Goal: Find specific page/section

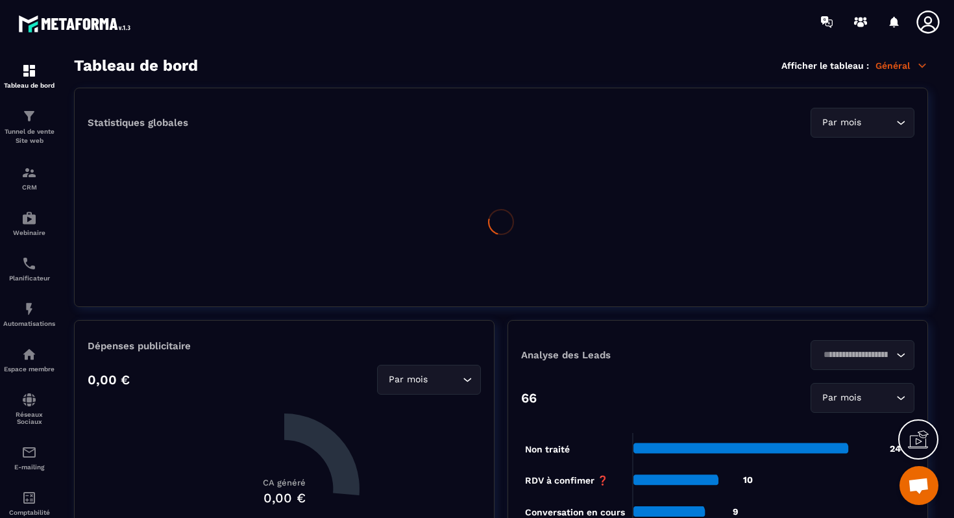
scroll to position [12495, 0]
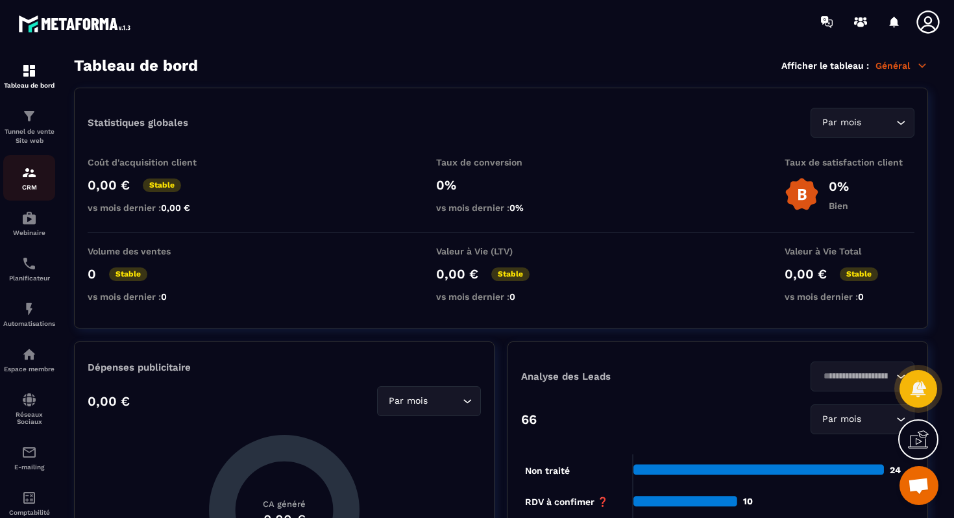
click at [23, 176] on img at bounding box center [29, 173] width 16 height 16
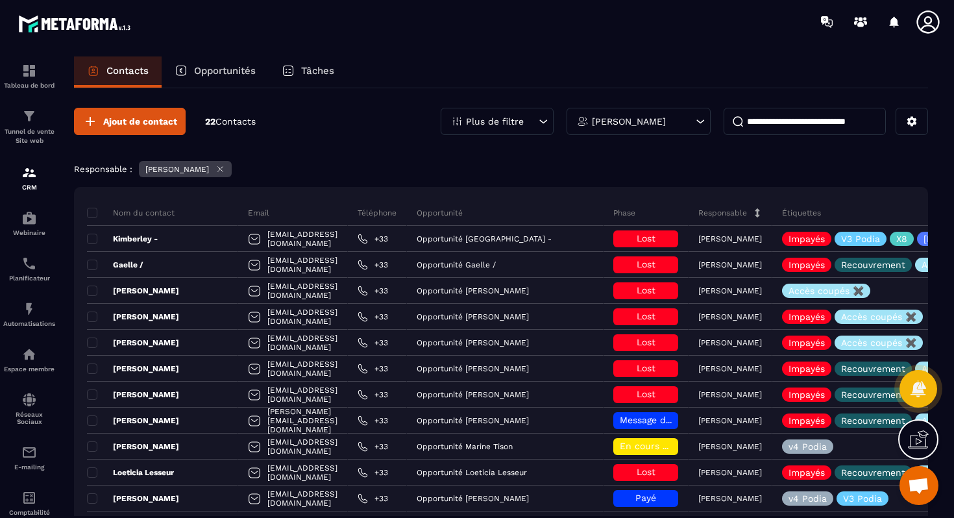
click at [200, 74] on p "Opportunités" at bounding box center [225, 71] width 62 height 12
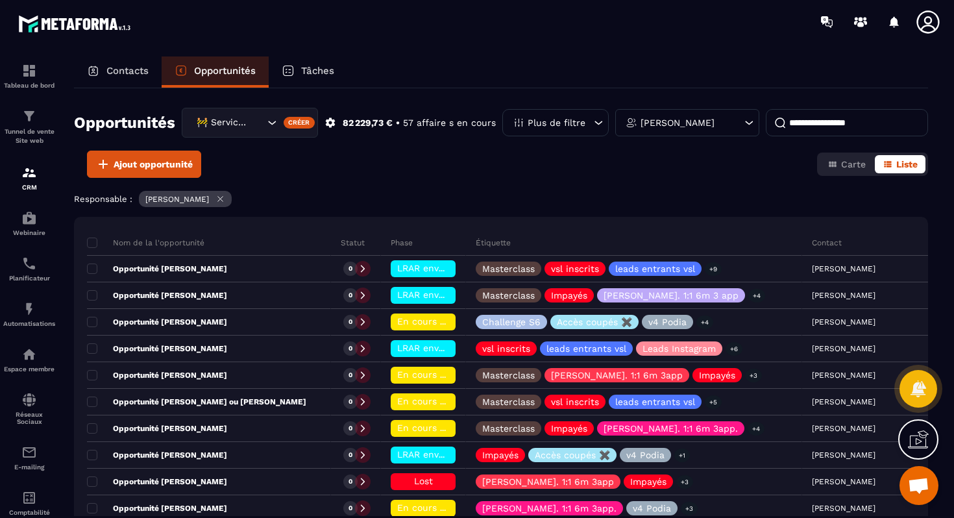
click at [238, 117] on div "🚧 Service Client" at bounding box center [228, 123] width 73 height 14
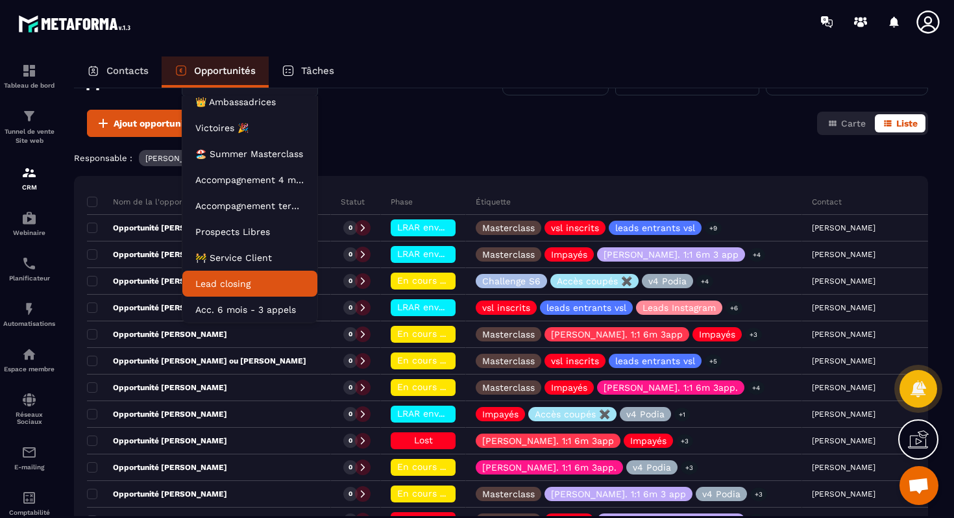
scroll to position [49, 0]
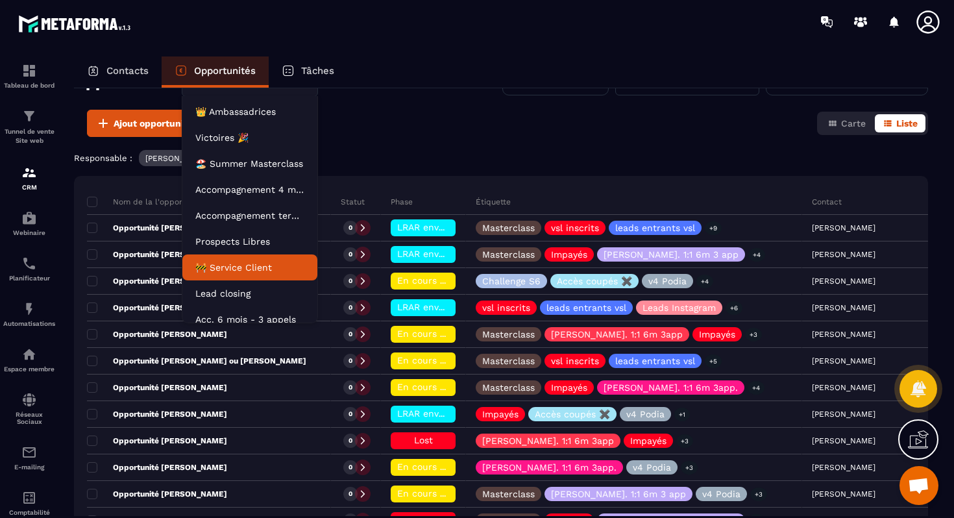
click at [270, 269] on p "🚧 Service Client" at bounding box center [249, 267] width 109 height 13
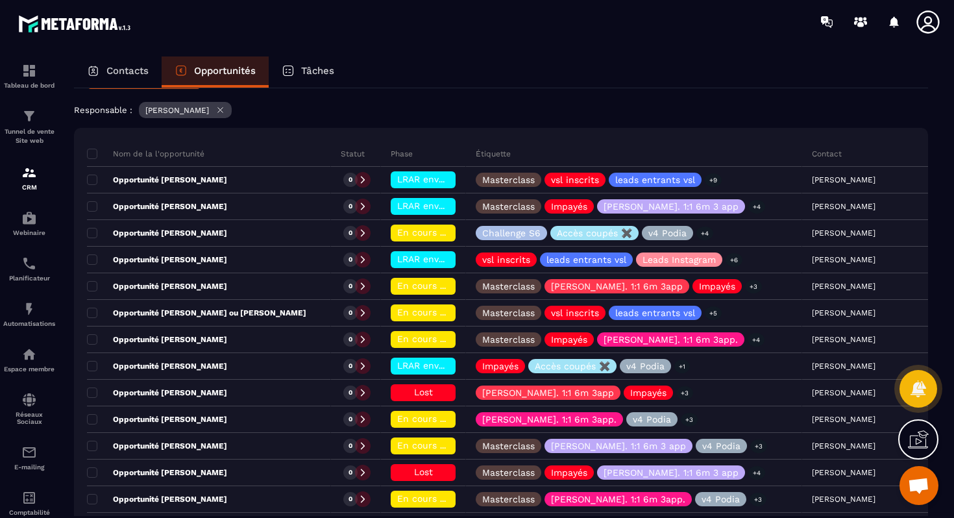
scroll to position [83, 0]
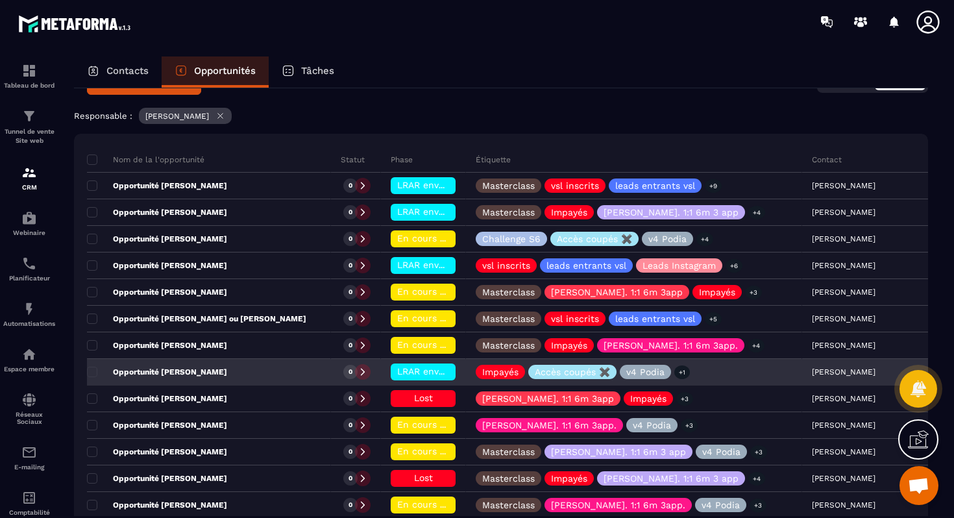
click at [292, 375] on div "Opportunité [PERSON_NAME]" at bounding box center [209, 373] width 244 height 26
